Goal: Information Seeking & Learning: Learn about a topic

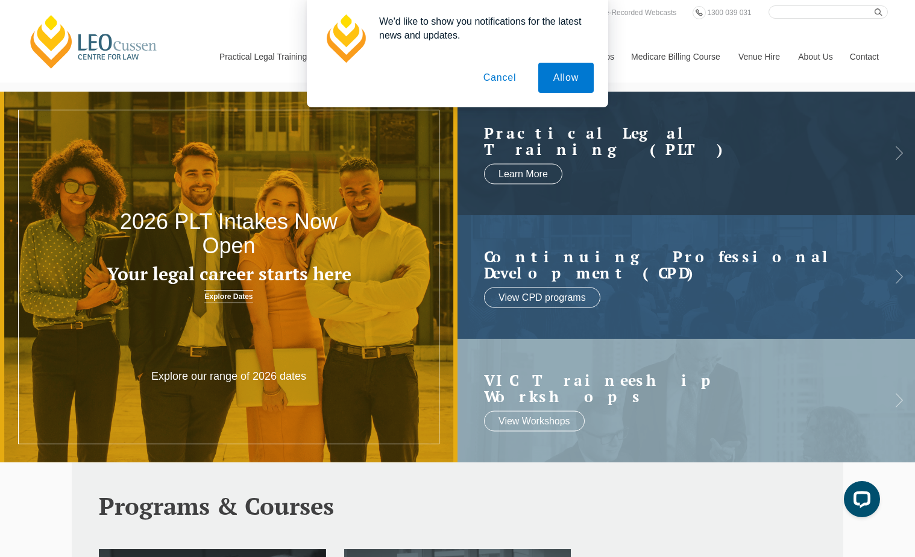
click at [496, 83] on button "Cancel" at bounding box center [499, 78] width 63 height 30
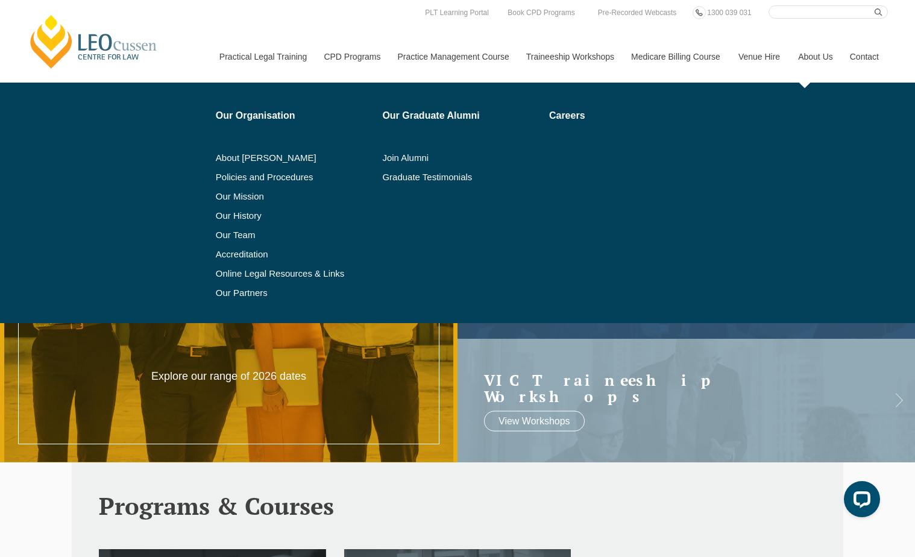
click at [814, 53] on link "About Us" at bounding box center [815, 57] width 52 height 52
